Goal: Navigation & Orientation: Understand site structure

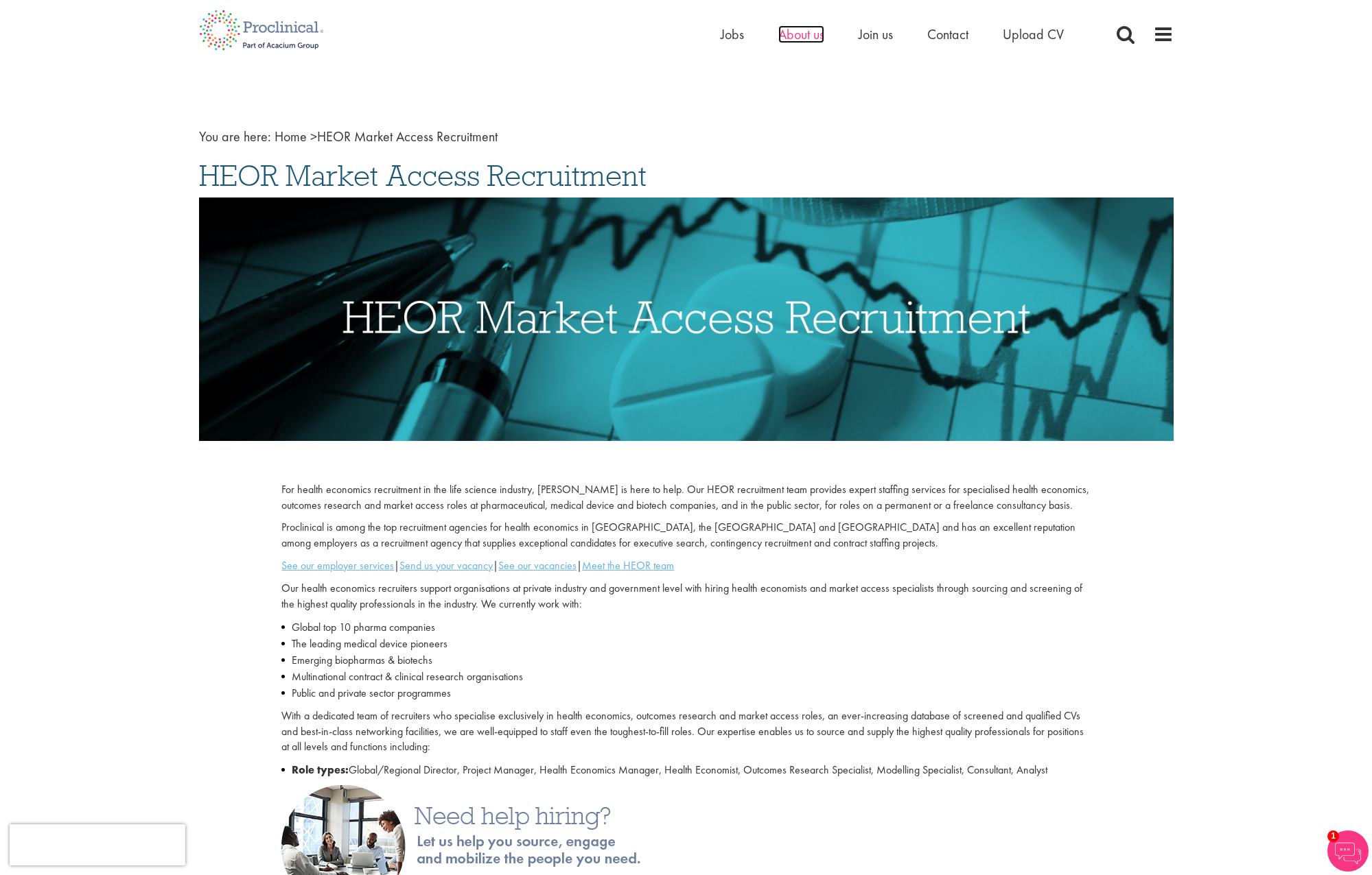
click at [796, 29] on span "About us" at bounding box center [802, 34] width 46 height 18
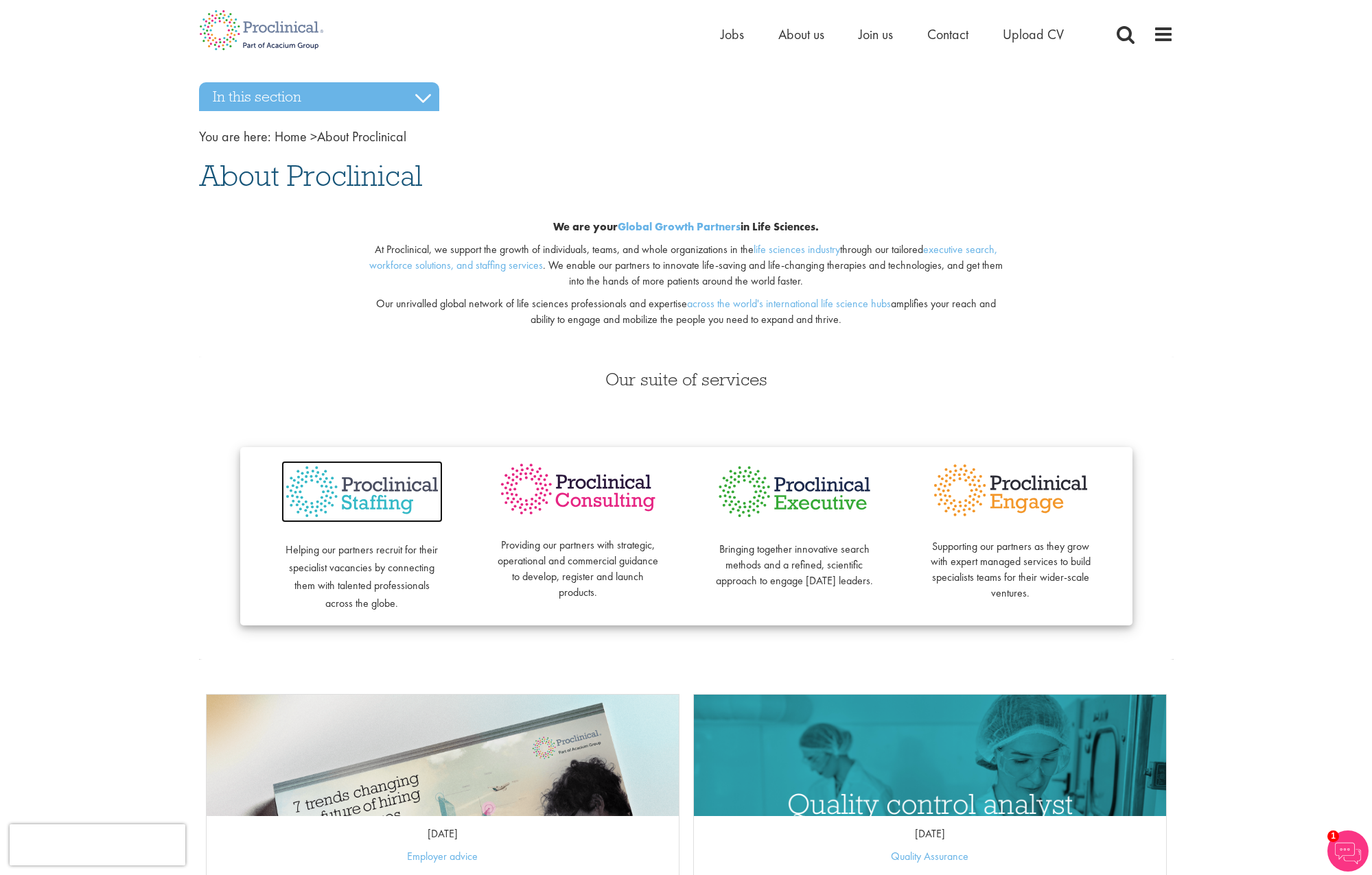
click at [383, 503] on img at bounding box center [362, 492] width 161 height 63
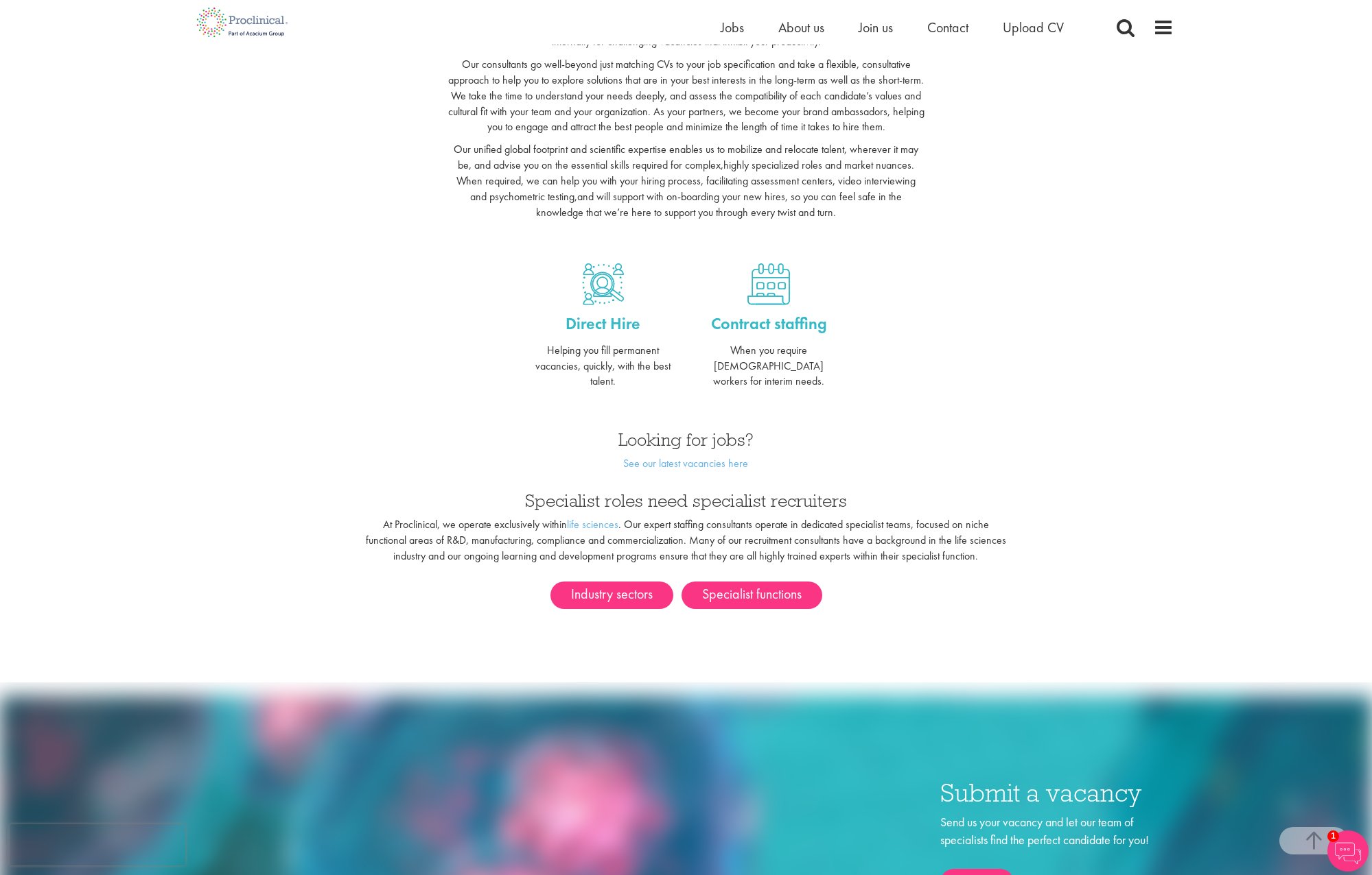
scroll to position [411, 0]
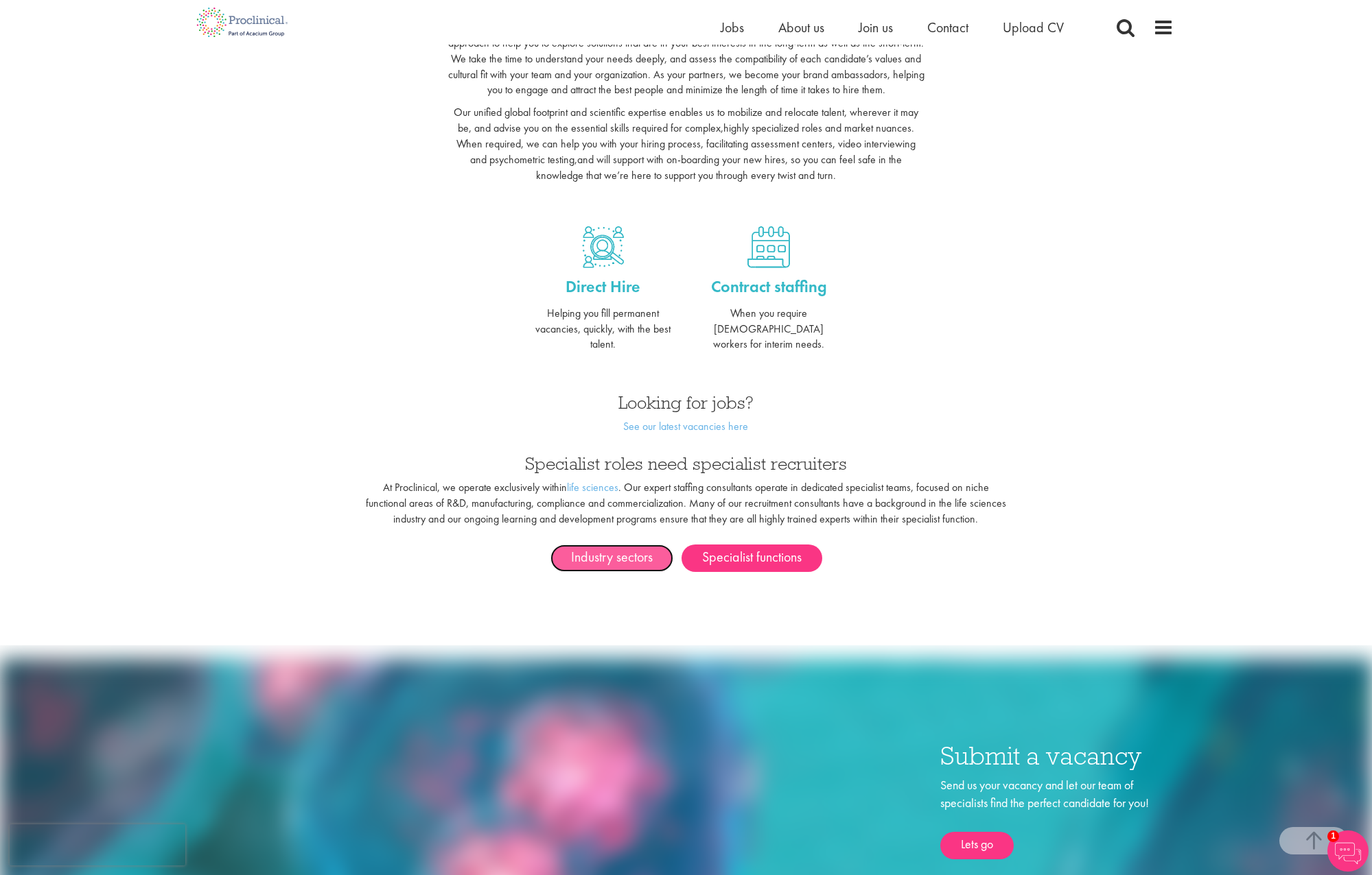
click at [618, 545] on link "Industry sectors" at bounding box center [611, 558] width 123 height 28
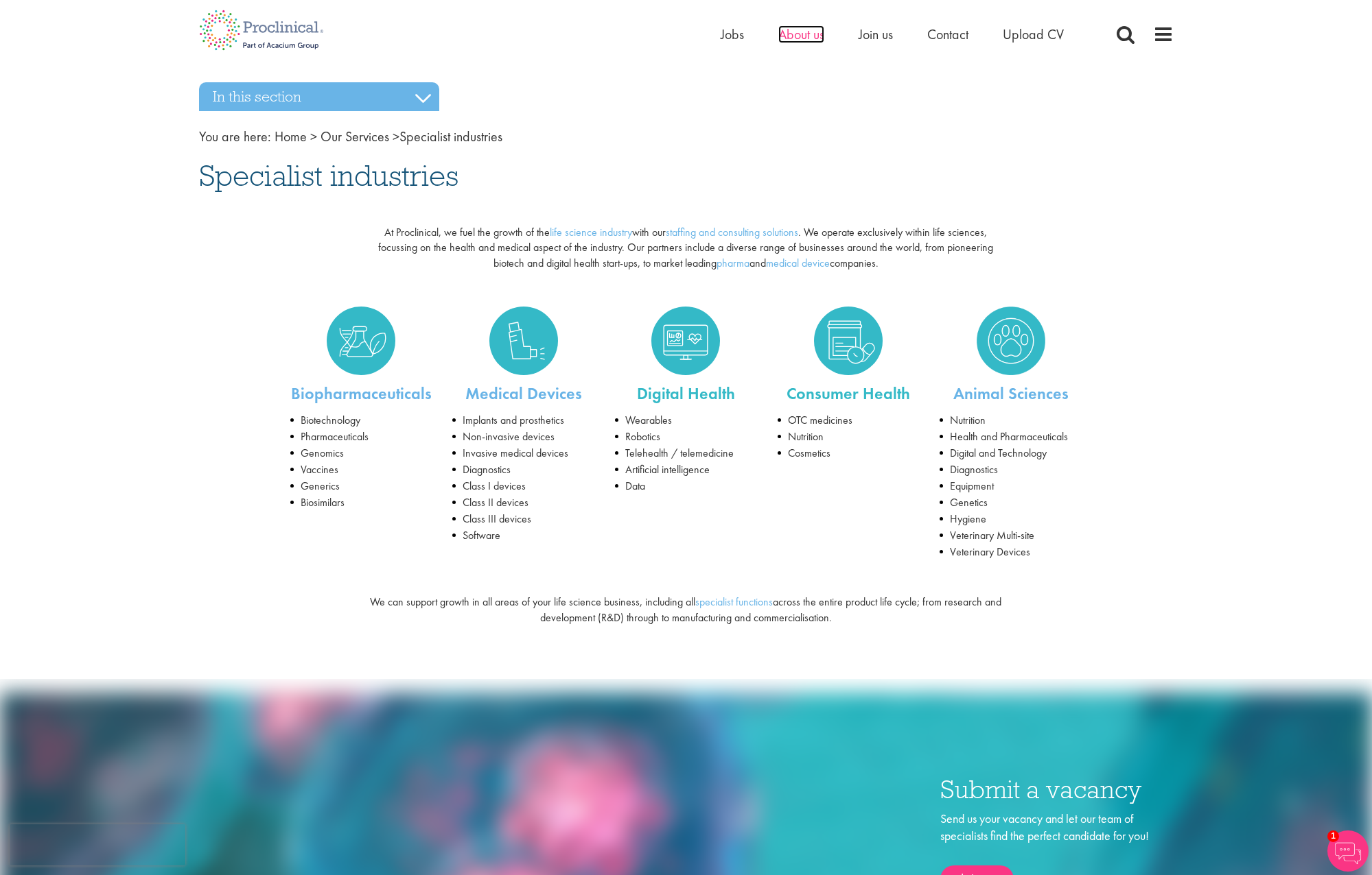
click at [808, 40] on span "About us" at bounding box center [802, 34] width 46 height 18
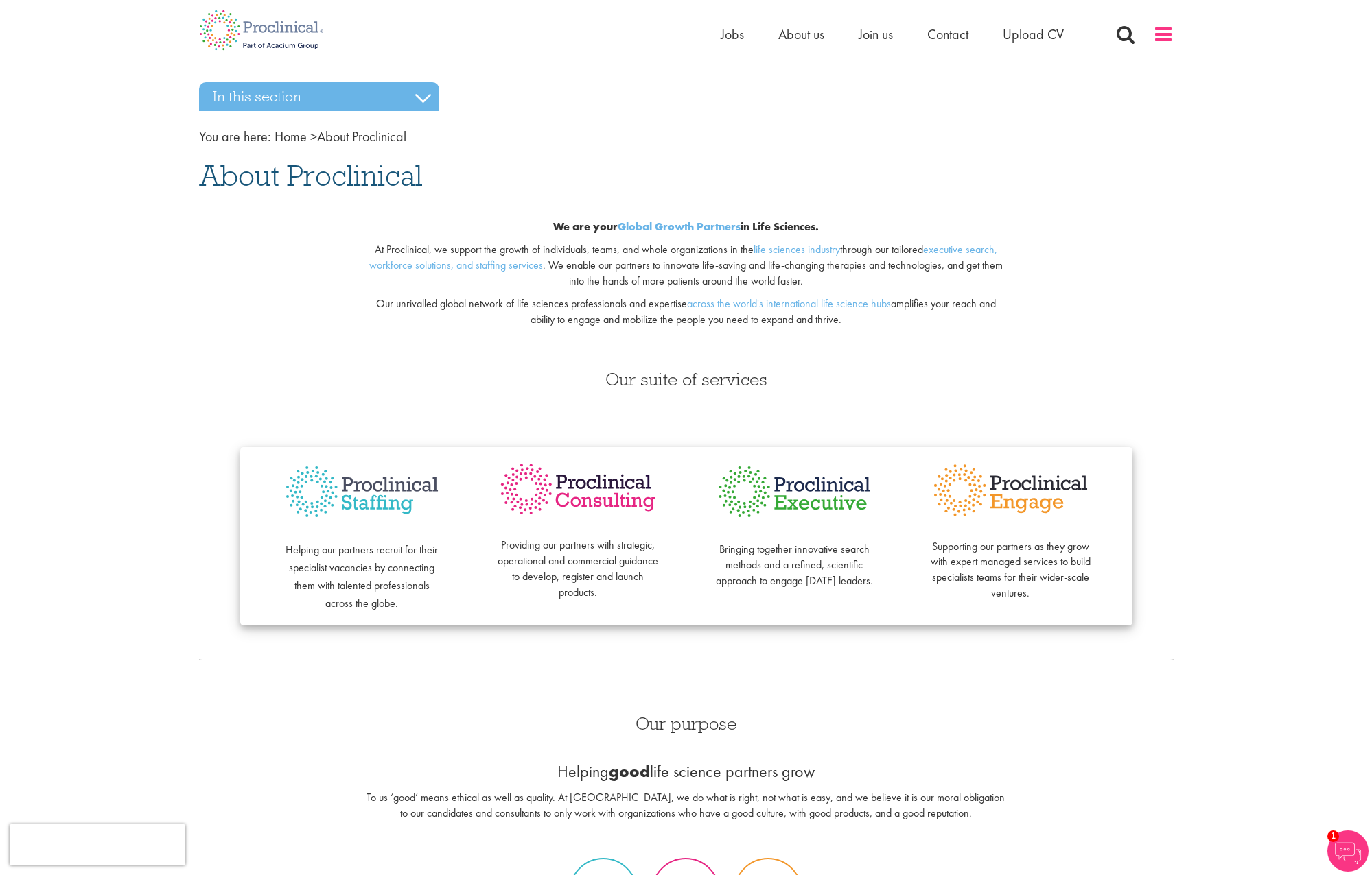
click at [1172, 43] on span at bounding box center [1163, 34] width 21 height 21
click at [1164, 32] on span at bounding box center [1163, 34] width 21 height 21
click at [1166, 48] on div "Home Jobs About us Join us Contact Upload CV" at bounding box center [946, 37] width 453 height 28
click at [1168, 37] on span at bounding box center [1163, 34] width 21 height 21
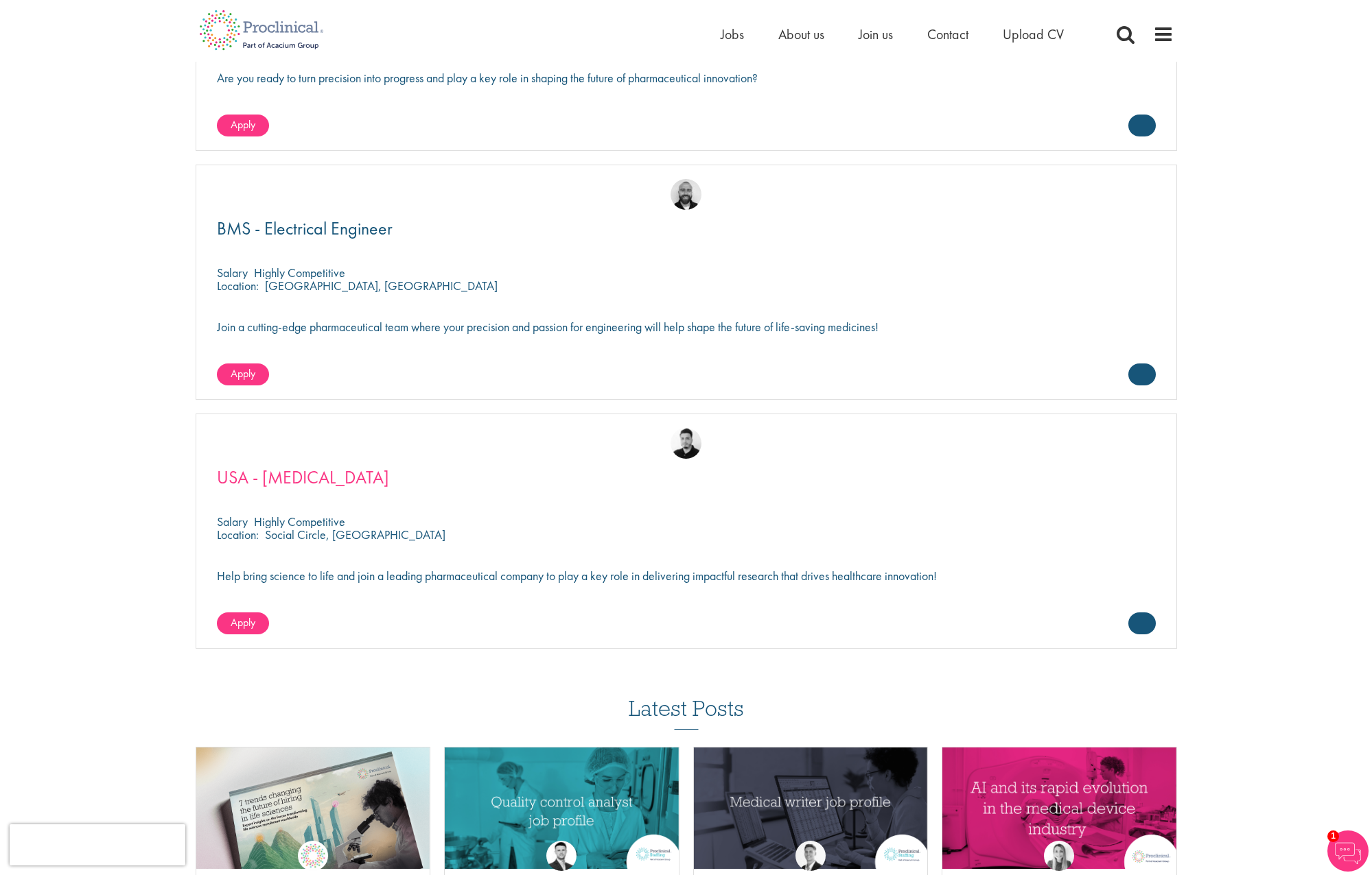
scroll to position [4046, 0]
